Goal: Task Accomplishment & Management: Use online tool/utility

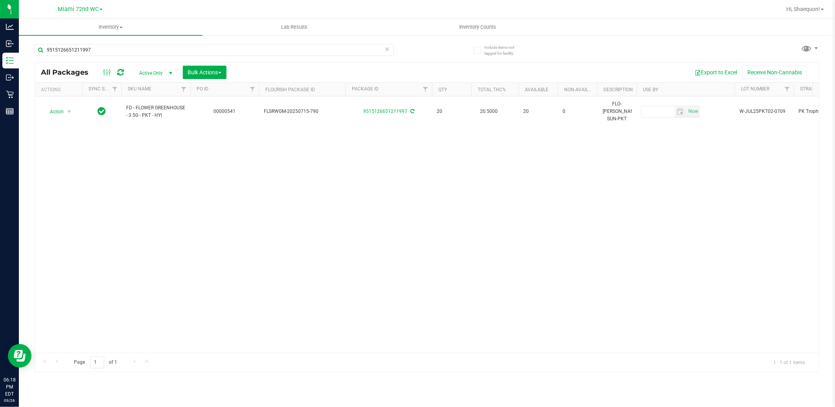
click at [383, 225] on div "Action Action Adjust qty Create package Edit attributes Global inventory Locate…" at bounding box center [427, 224] width 784 height 256
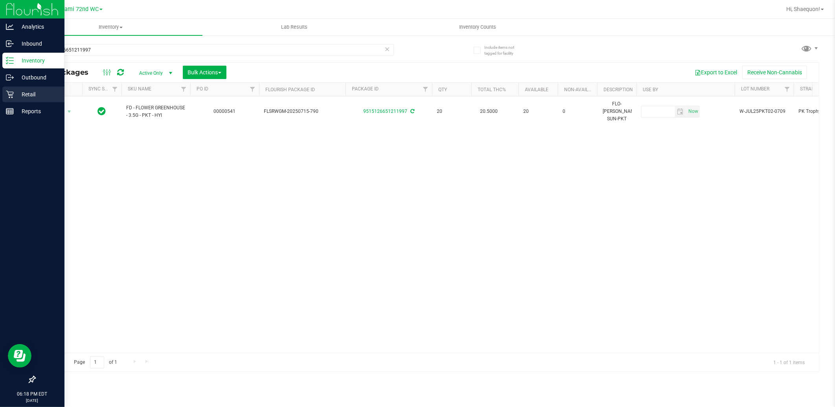
click at [7, 96] on icon at bounding box center [10, 94] width 8 height 8
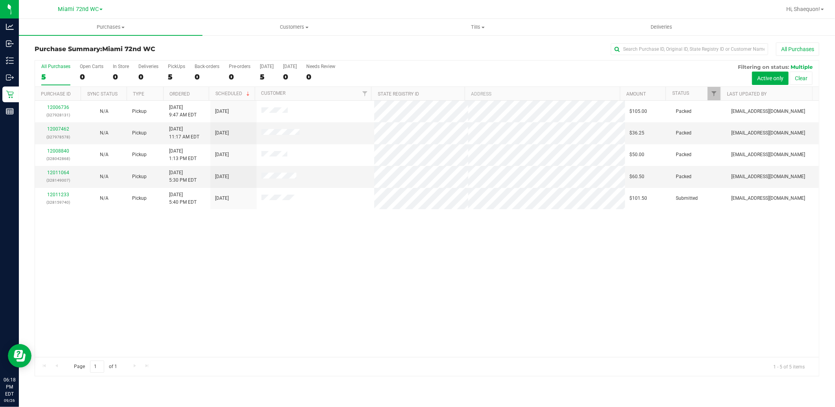
click at [362, 275] on div "12006736 (327928131) N/A Pickup [DATE] 9:47 AM EDT 9/26/2025 $105.00 Packed [EM…" at bounding box center [427, 229] width 784 height 256
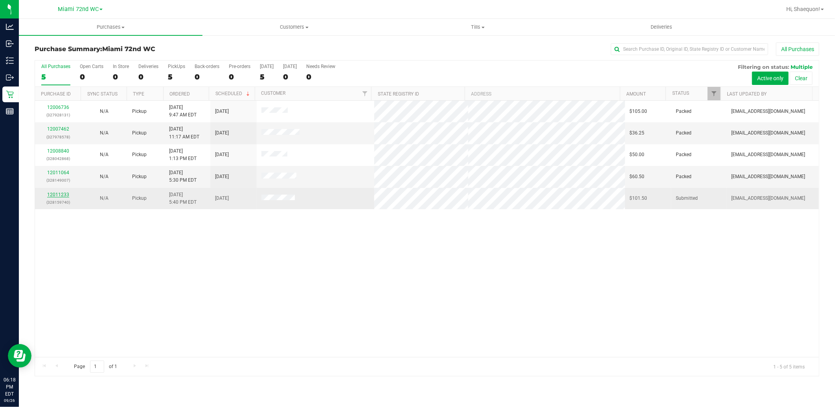
click at [57, 194] on link "12011233" at bounding box center [58, 195] width 22 height 6
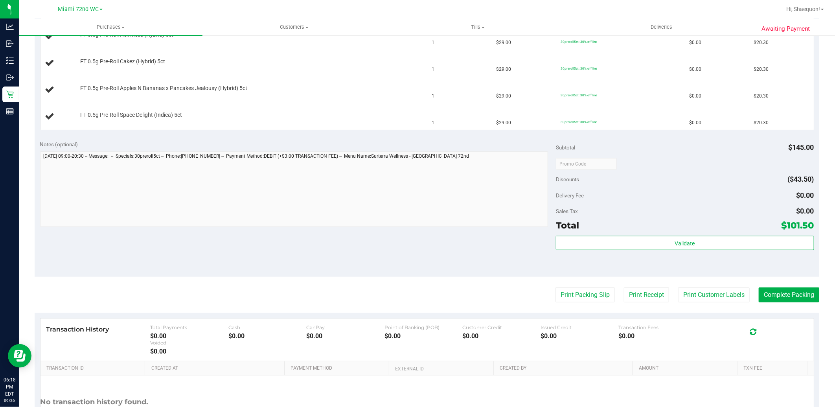
scroll to position [262, 0]
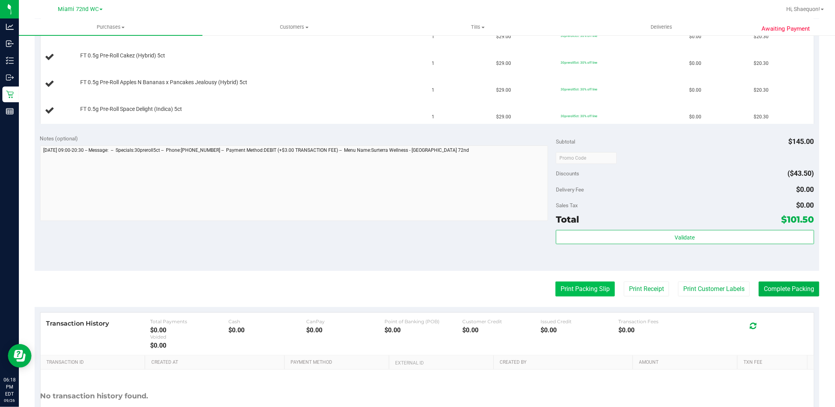
click at [596, 293] on button "Print Packing Slip" at bounding box center [584, 288] width 59 height 15
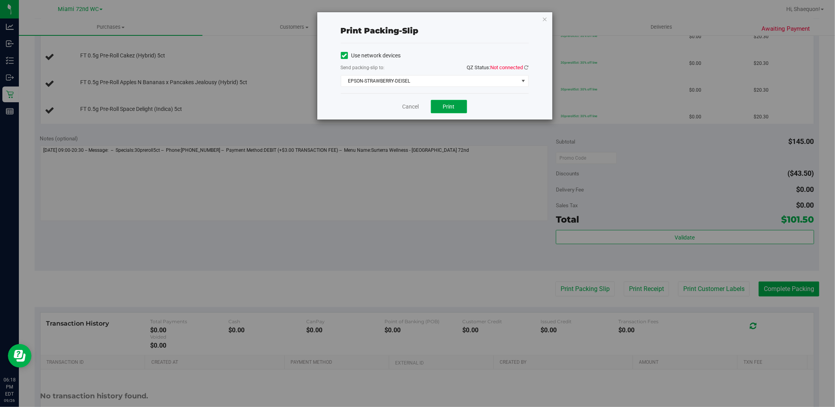
click at [457, 107] on button "Print" at bounding box center [449, 106] width 36 height 13
click at [412, 107] on link "Cancel" at bounding box center [411, 107] width 17 height 8
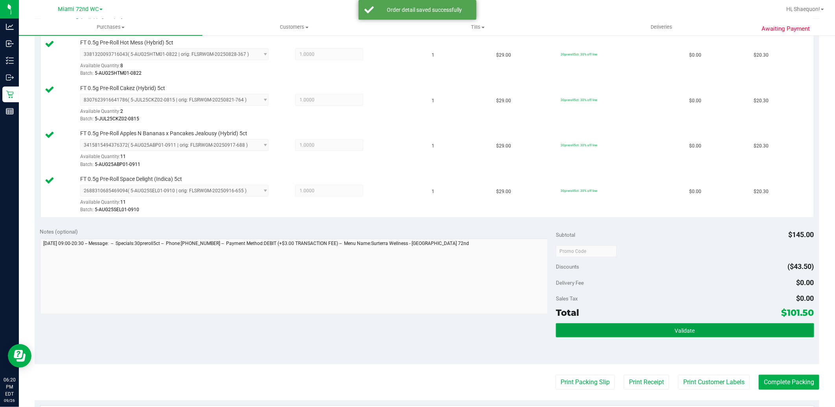
click at [684, 335] on button "Validate" at bounding box center [685, 330] width 258 height 14
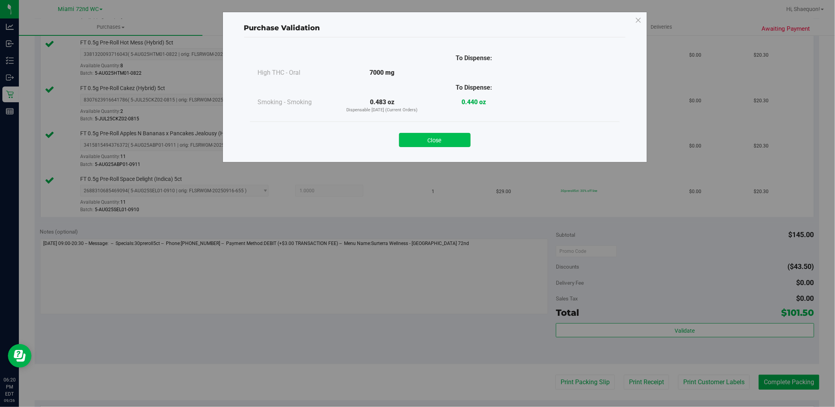
click at [431, 146] on button "Close" at bounding box center [435, 140] width 72 height 14
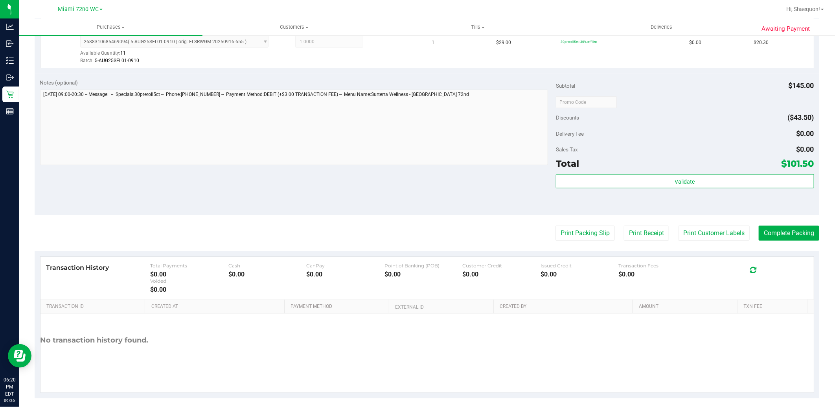
scroll to position [419, 0]
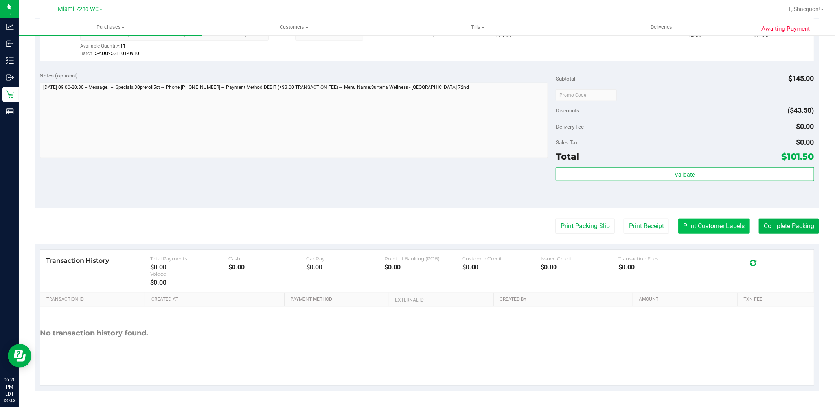
click at [718, 225] on button "Print Customer Labels" at bounding box center [714, 226] width 72 height 15
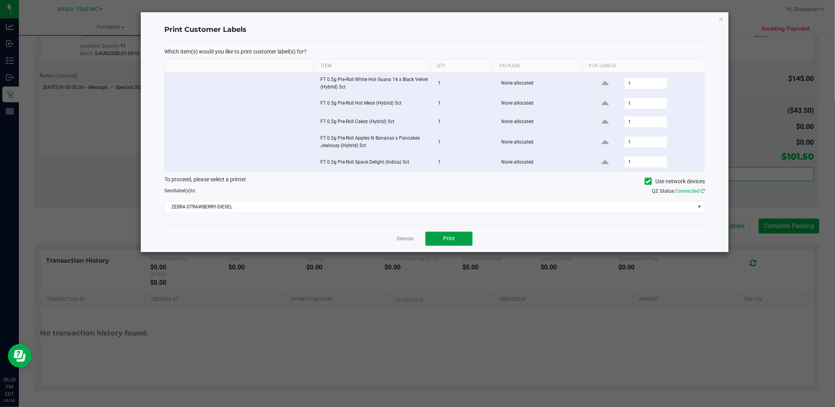
click at [446, 238] on span "Print" at bounding box center [449, 238] width 12 height 6
click at [410, 239] on link "Dismiss" at bounding box center [405, 238] width 17 height 7
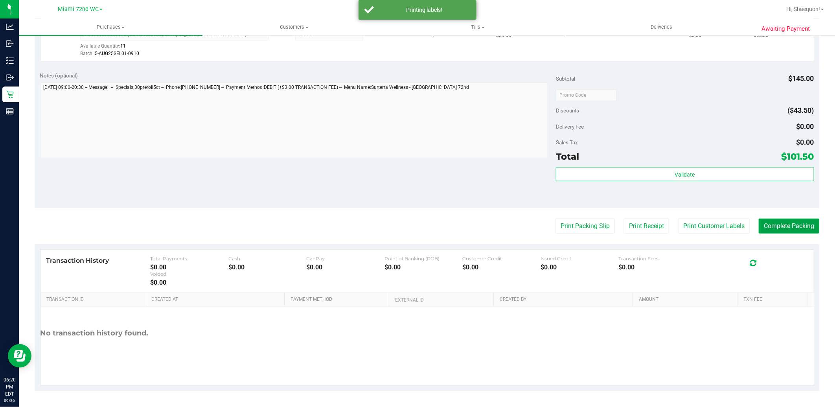
click at [776, 227] on button "Complete Packing" at bounding box center [789, 226] width 61 height 15
